Goal: Transaction & Acquisition: Purchase product/service

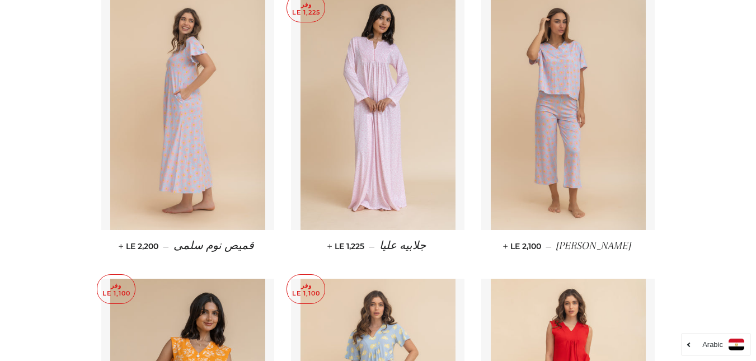
scroll to position [1903, 0]
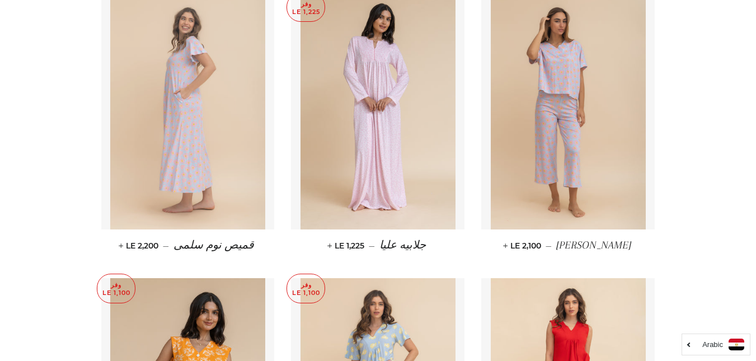
click at [140, 154] on img at bounding box center [187, 113] width 155 height 232
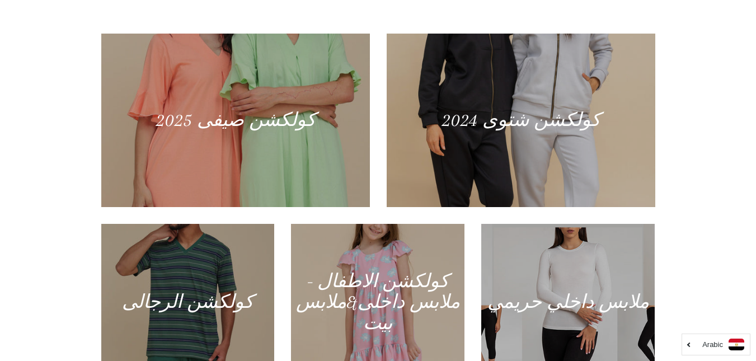
scroll to position [448, 0]
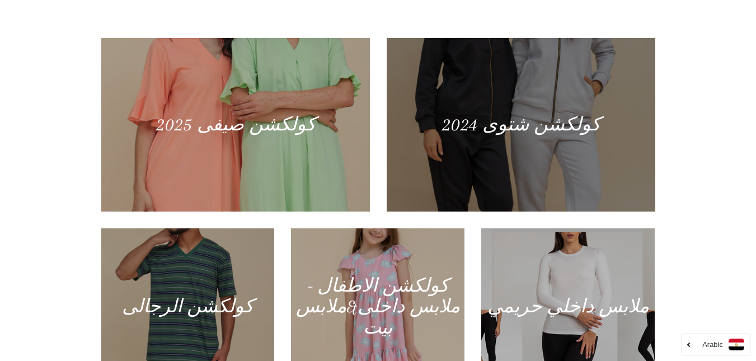
click at [444, 152] on div at bounding box center [520, 124] width 277 height 179
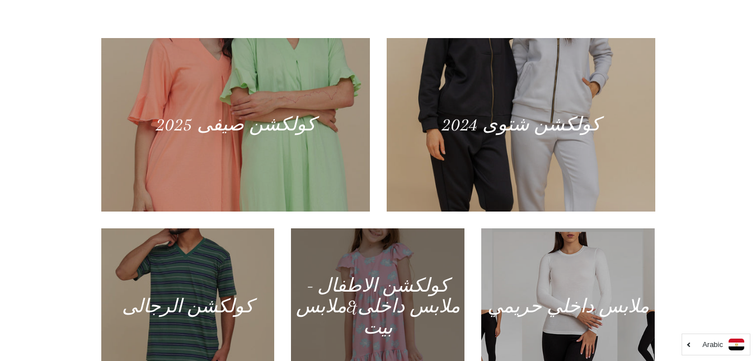
click at [386, 313] on div at bounding box center [378, 306] width 179 height 161
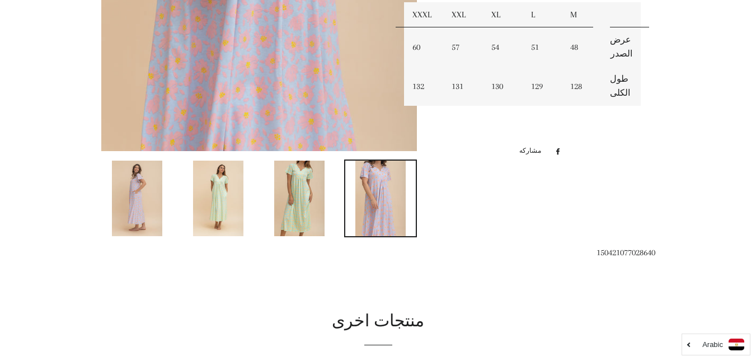
scroll to position [448, 0]
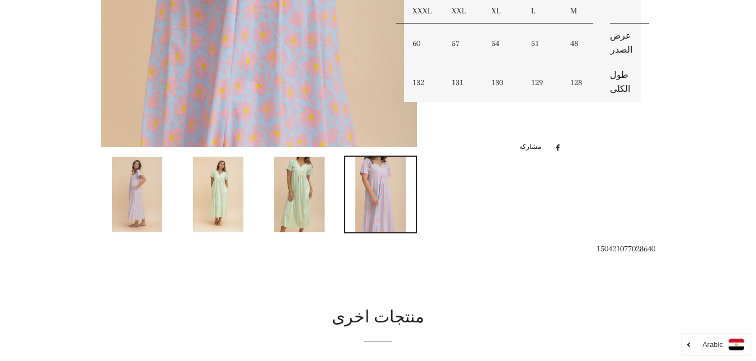
click at [301, 193] on img at bounding box center [299, 195] width 50 height 76
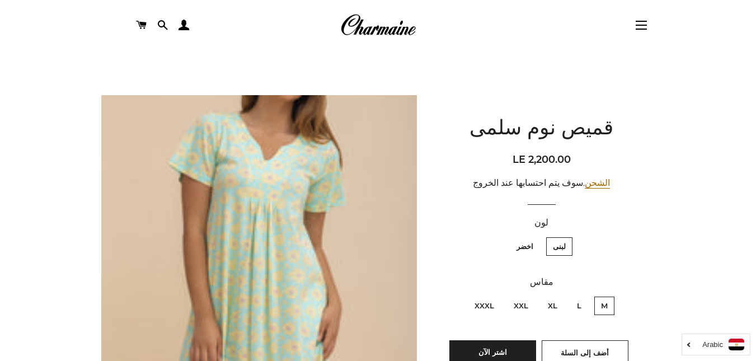
scroll to position [0, 0]
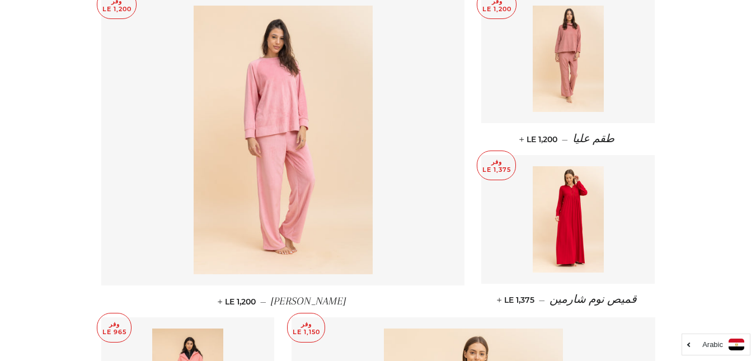
scroll to position [504, 0]
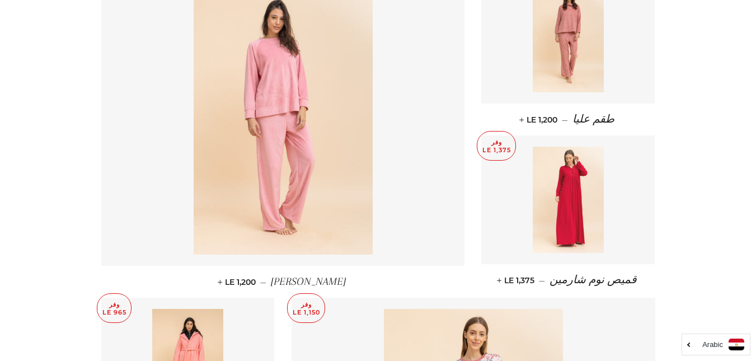
click at [565, 194] on img at bounding box center [568, 200] width 71 height 106
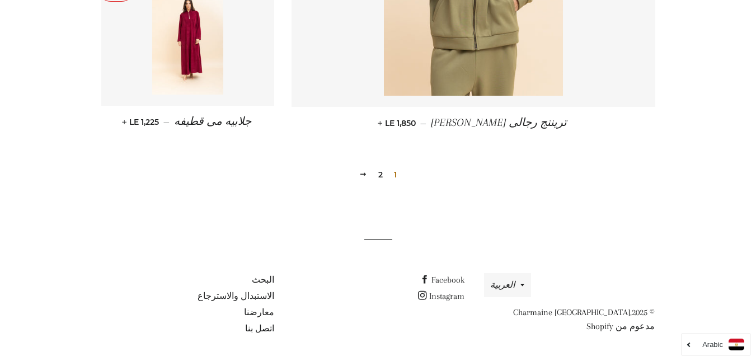
scroll to position [1576, 0]
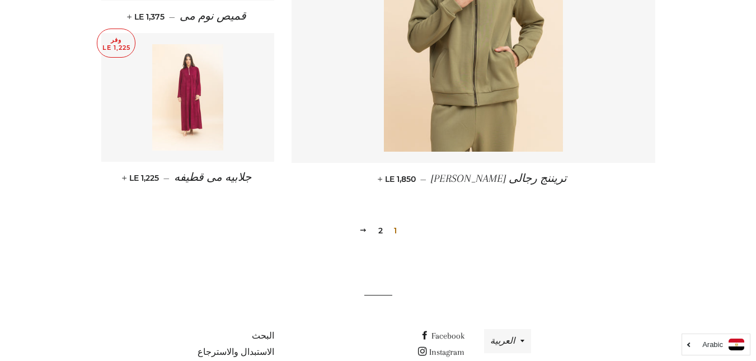
click at [168, 106] on img at bounding box center [187, 97] width 71 height 106
click at [380, 228] on link "2" at bounding box center [380, 230] width 13 height 17
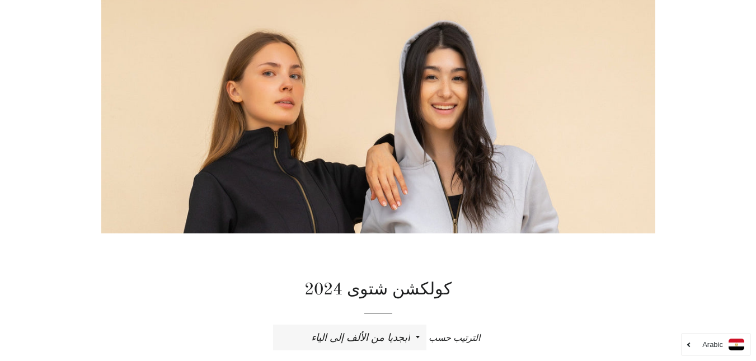
scroll to position [0, 0]
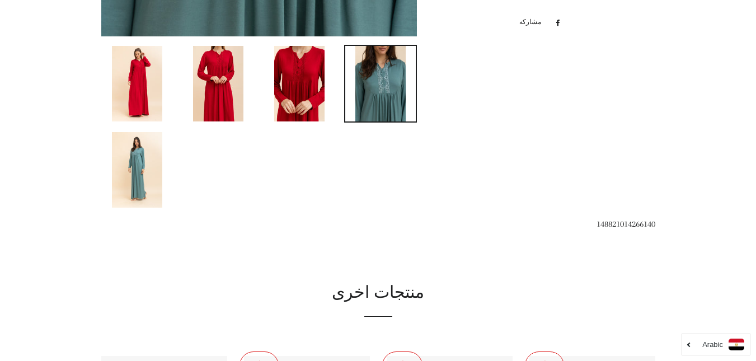
scroll to position [560, 0]
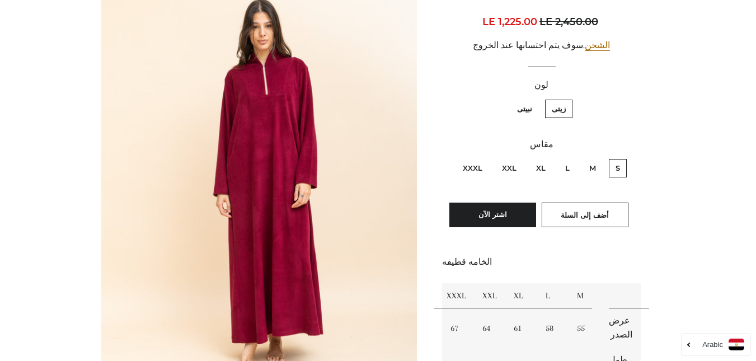
scroll to position [168, 0]
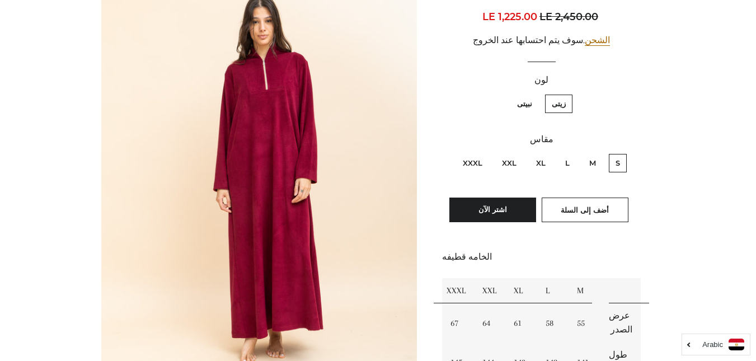
click at [234, 152] on img at bounding box center [259, 189] width 316 height 474
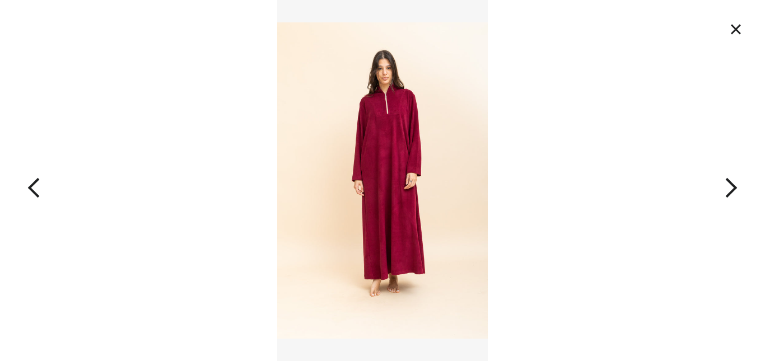
click at [360, 167] on img at bounding box center [382, 180] width 211 height 361
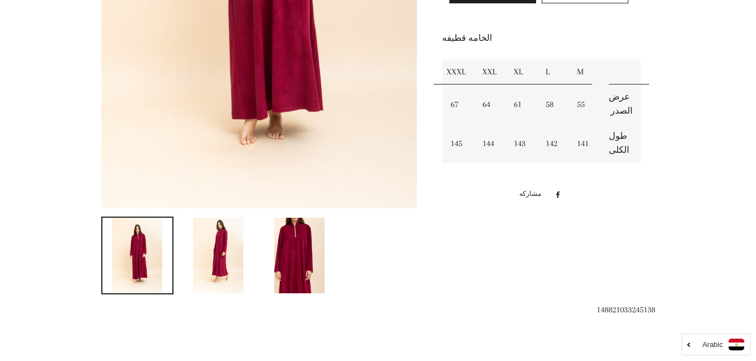
scroll to position [392, 0]
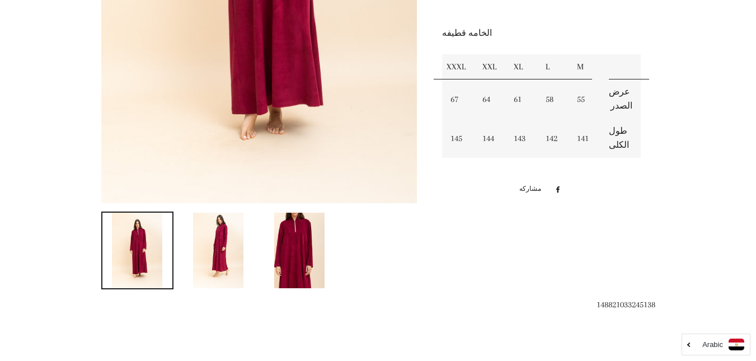
click at [317, 241] on img at bounding box center [299, 251] width 50 height 76
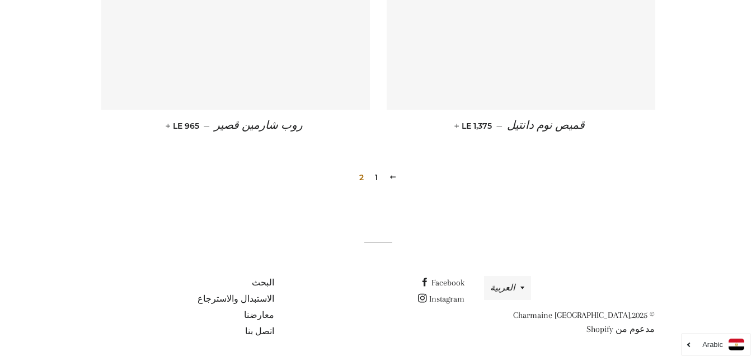
scroll to position [1514, 0]
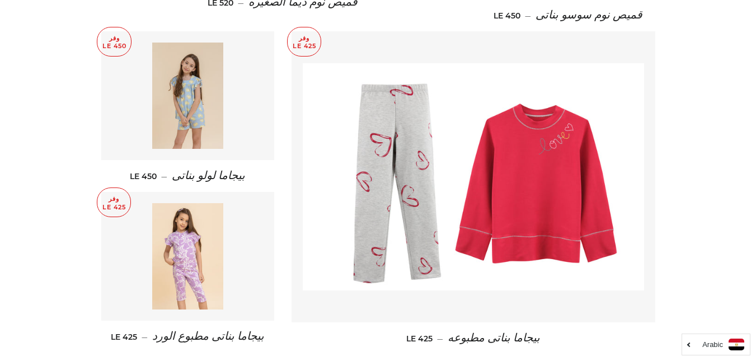
scroll to position [1511, 0]
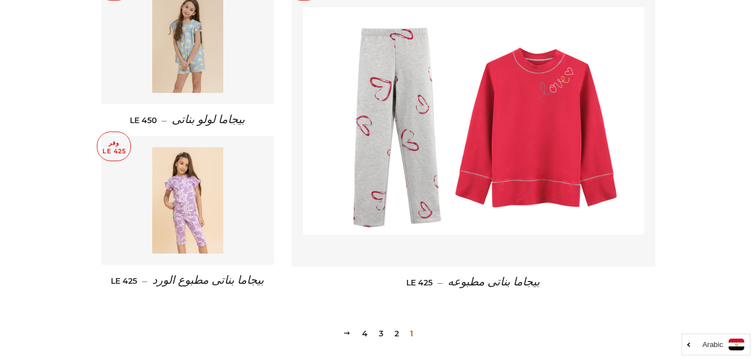
click at [395, 325] on link "2" at bounding box center [396, 333] width 13 height 17
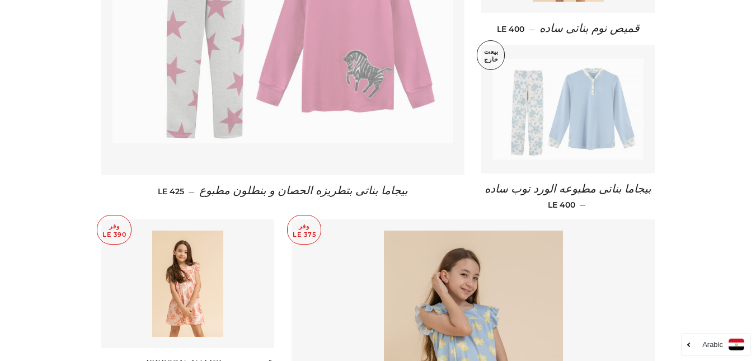
scroll to position [616, 0]
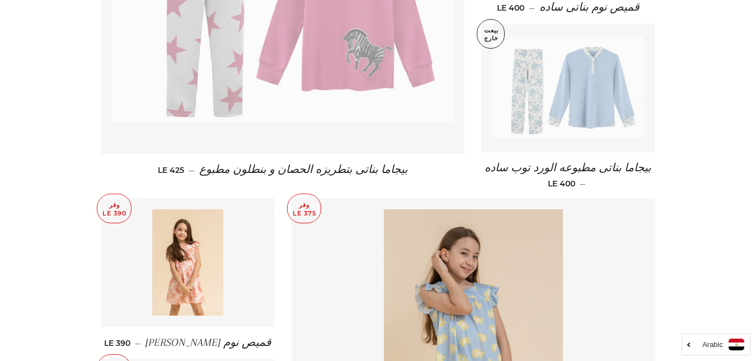
click at [233, 93] on img at bounding box center [283, 7] width 341 height 227
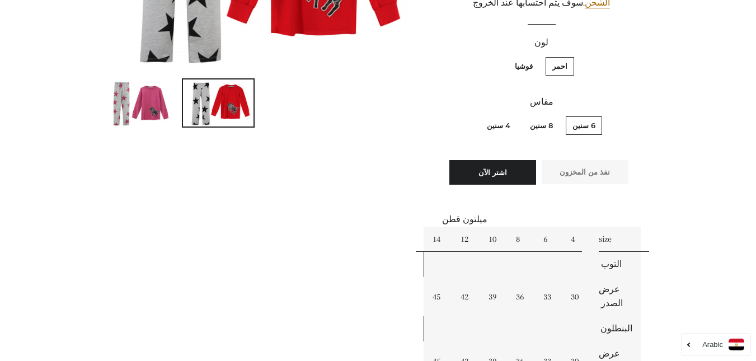
scroll to position [280, 0]
